Goal: Navigation & Orientation: Find specific page/section

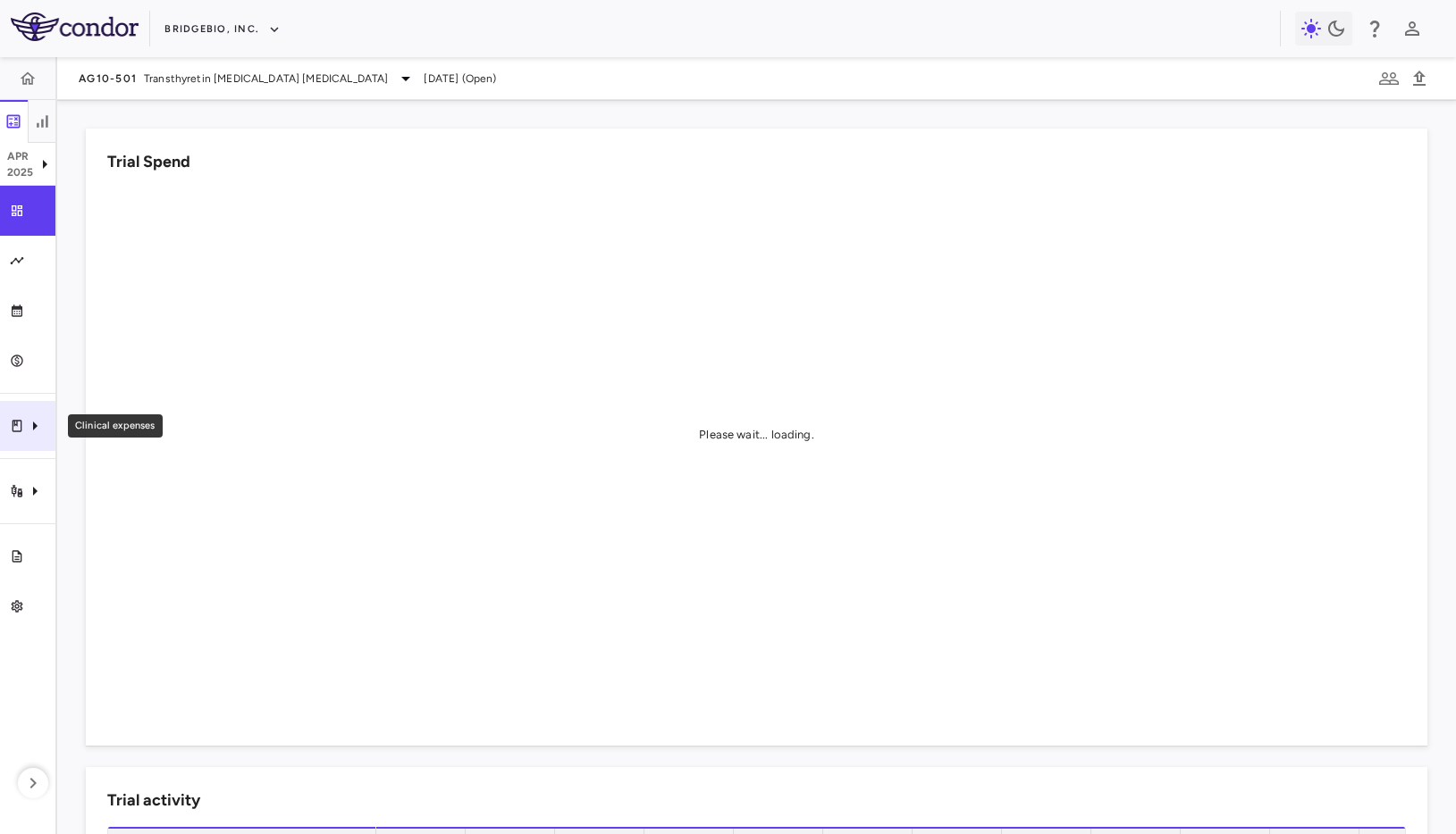
click at [30, 419] on icon "Clinical expenses" at bounding box center [35, 426] width 21 height 21
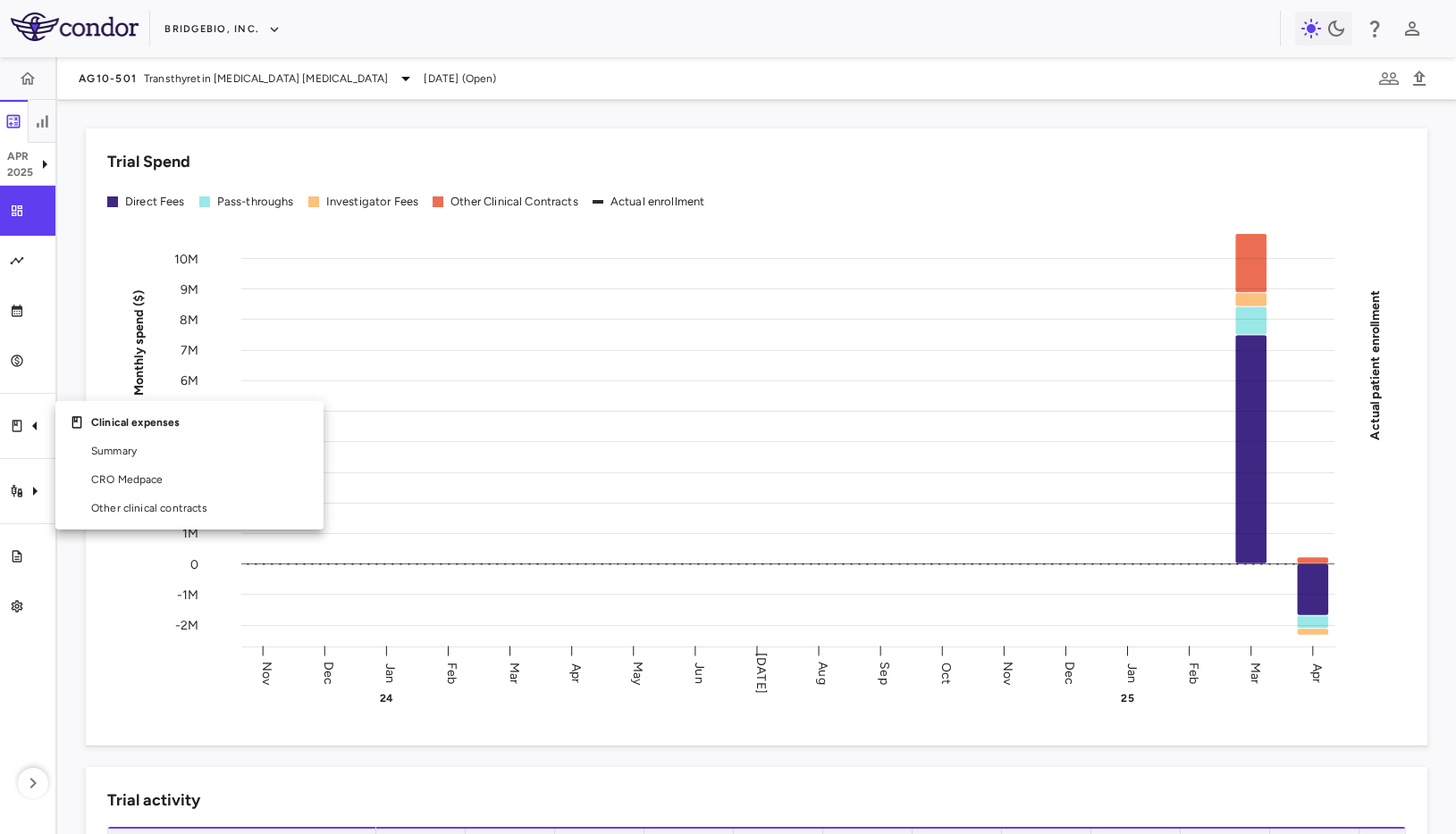
click at [1003, 142] on div at bounding box center [728, 417] width 1456 height 834
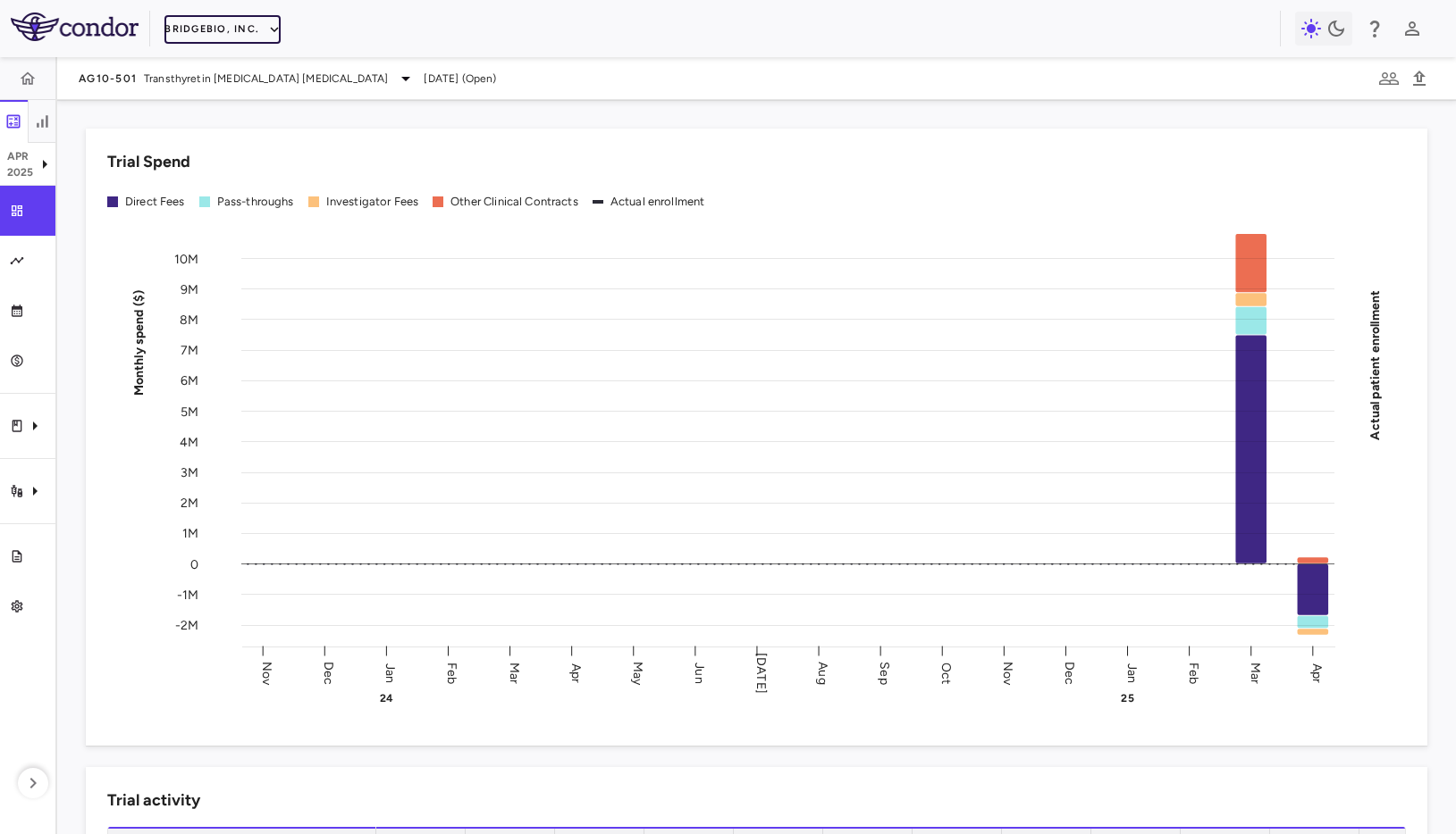
click at [190, 32] on button "BridgeBio, Inc." at bounding box center [223, 29] width 116 height 29
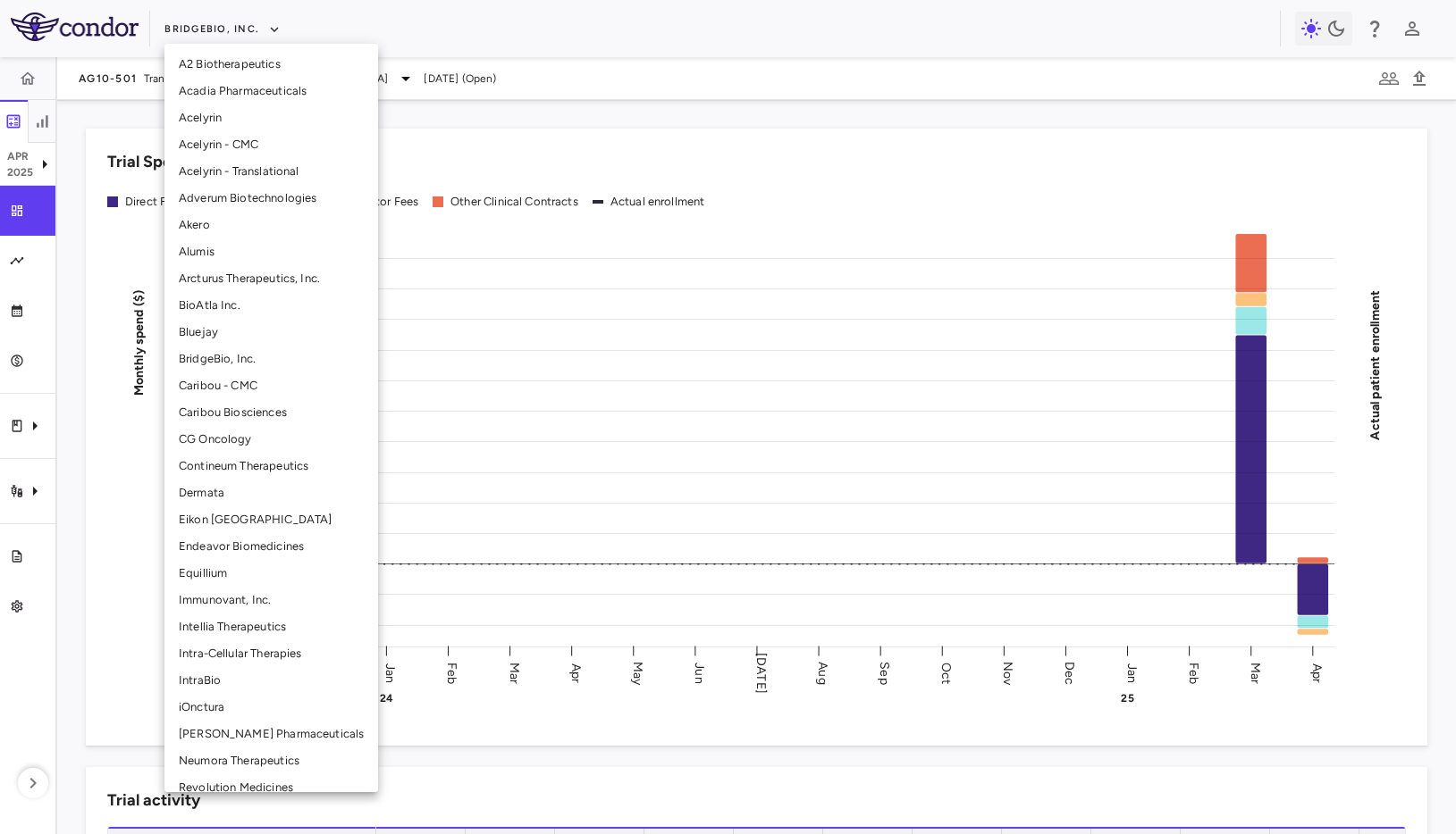
drag, startPoint x: 896, startPoint y: 361, endPoint x: 1022, endPoint y: 207, distance: 199.0
click at [896, 361] on div at bounding box center [728, 417] width 1456 height 834
